Goal: Navigation & Orientation: Find specific page/section

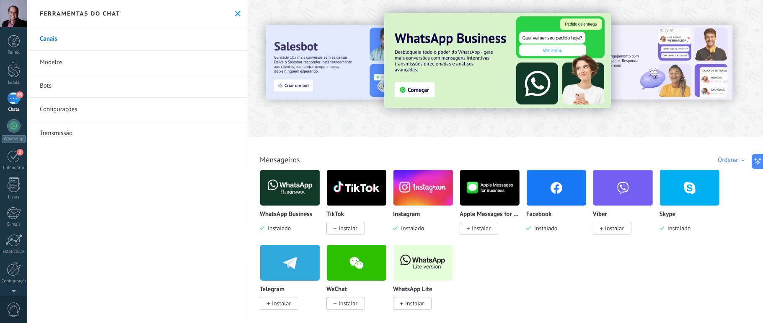
click at [13, 17] on div at bounding box center [13, 13] width 27 height 27
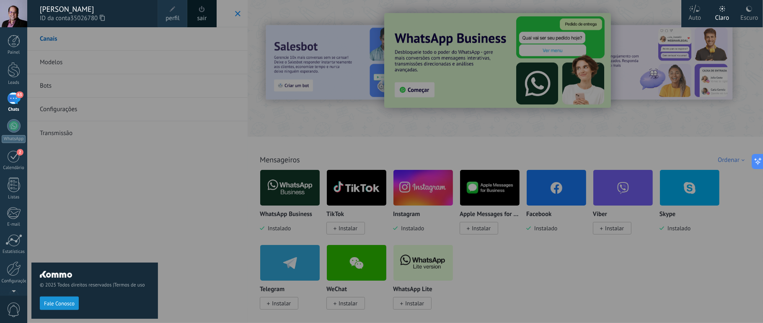
click at [334, 123] on div at bounding box center [408, 161] width 763 height 323
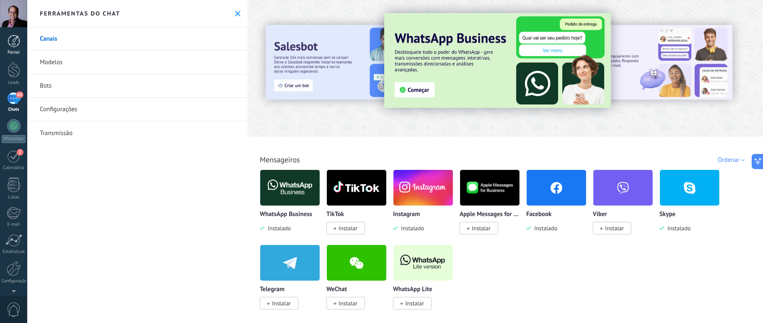
drag, startPoint x: 14, startPoint y: 41, endPoint x: 24, endPoint y: 53, distance: 15.8
click at [14, 41] on div at bounding box center [14, 41] width 13 height 13
